Goal: Find specific page/section: Find specific page/section

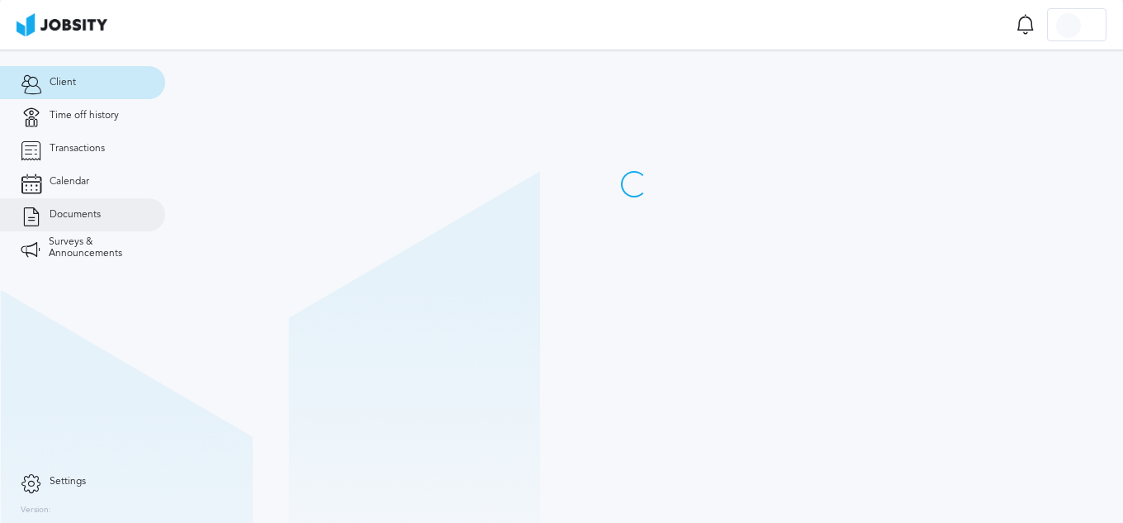
click at [105, 211] on link "Documents" at bounding box center [82, 214] width 165 height 33
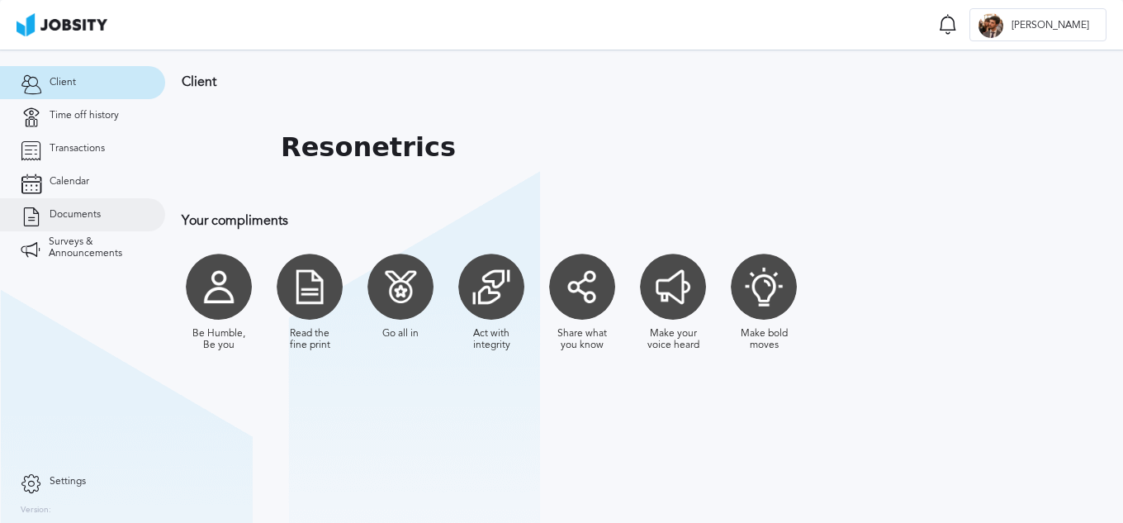
click at [52, 216] on span "Documents" at bounding box center [75, 215] width 51 height 12
